Goal: Task Accomplishment & Management: Complete application form

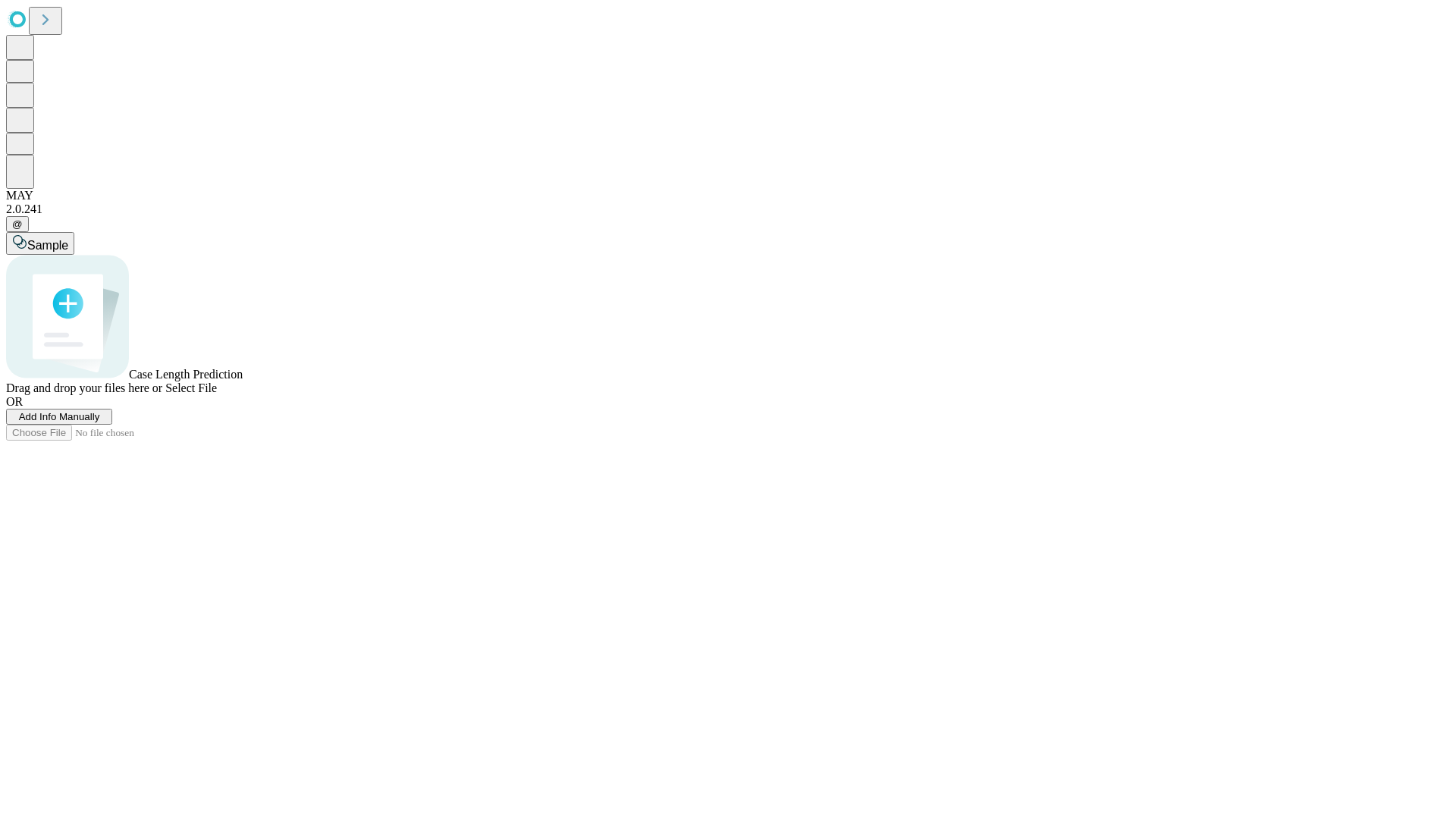
click at [100, 422] on span "Add Info Manually" at bounding box center [59, 417] width 81 height 11
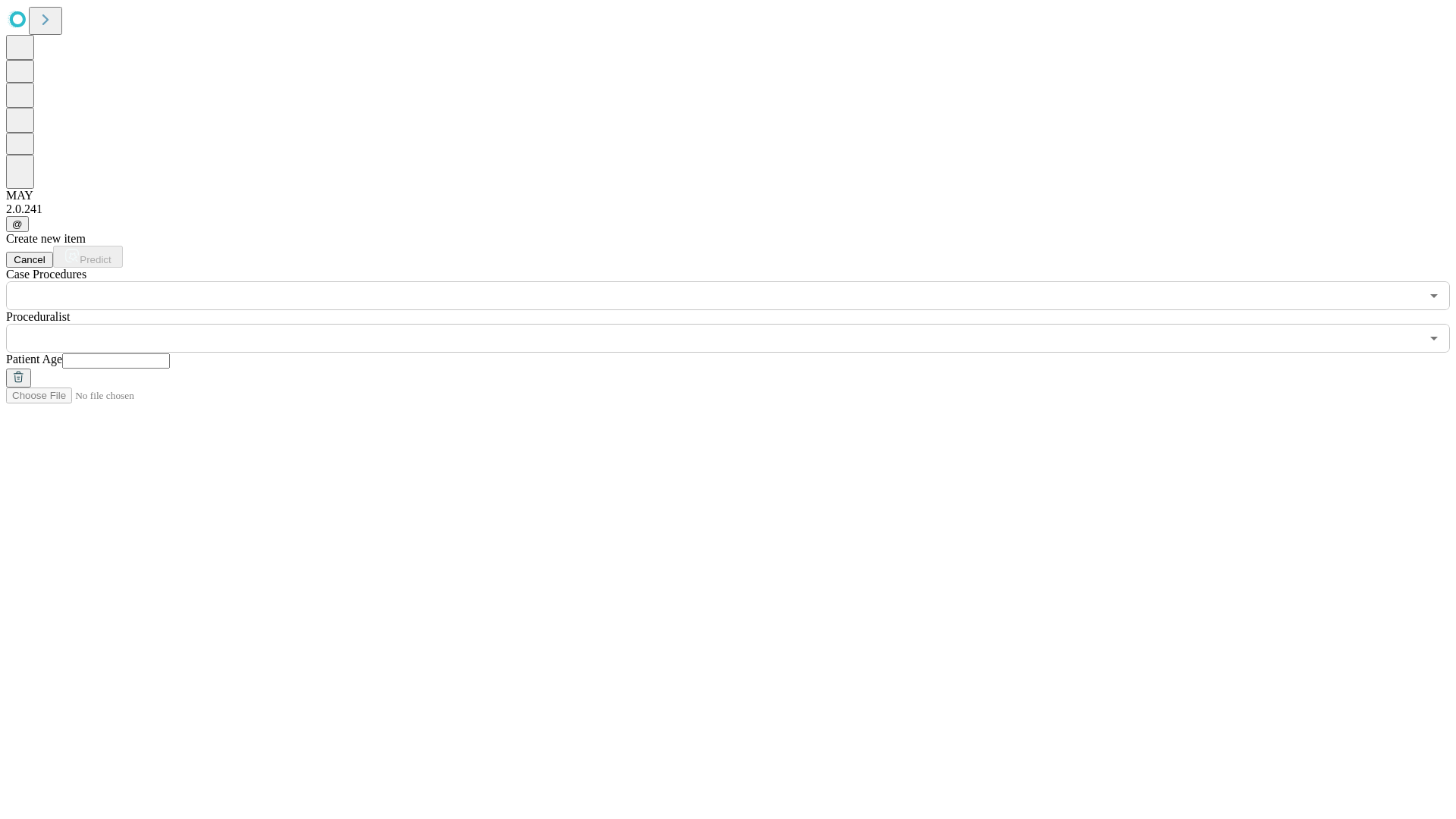
click at [170, 353] on input "text" at bounding box center [116, 360] width 108 height 15
type input "**"
click at [739, 324] on input "text" at bounding box center [714, 338] width 1415 height 29
